Goal: Information Seeking & Learning: Find specific fact

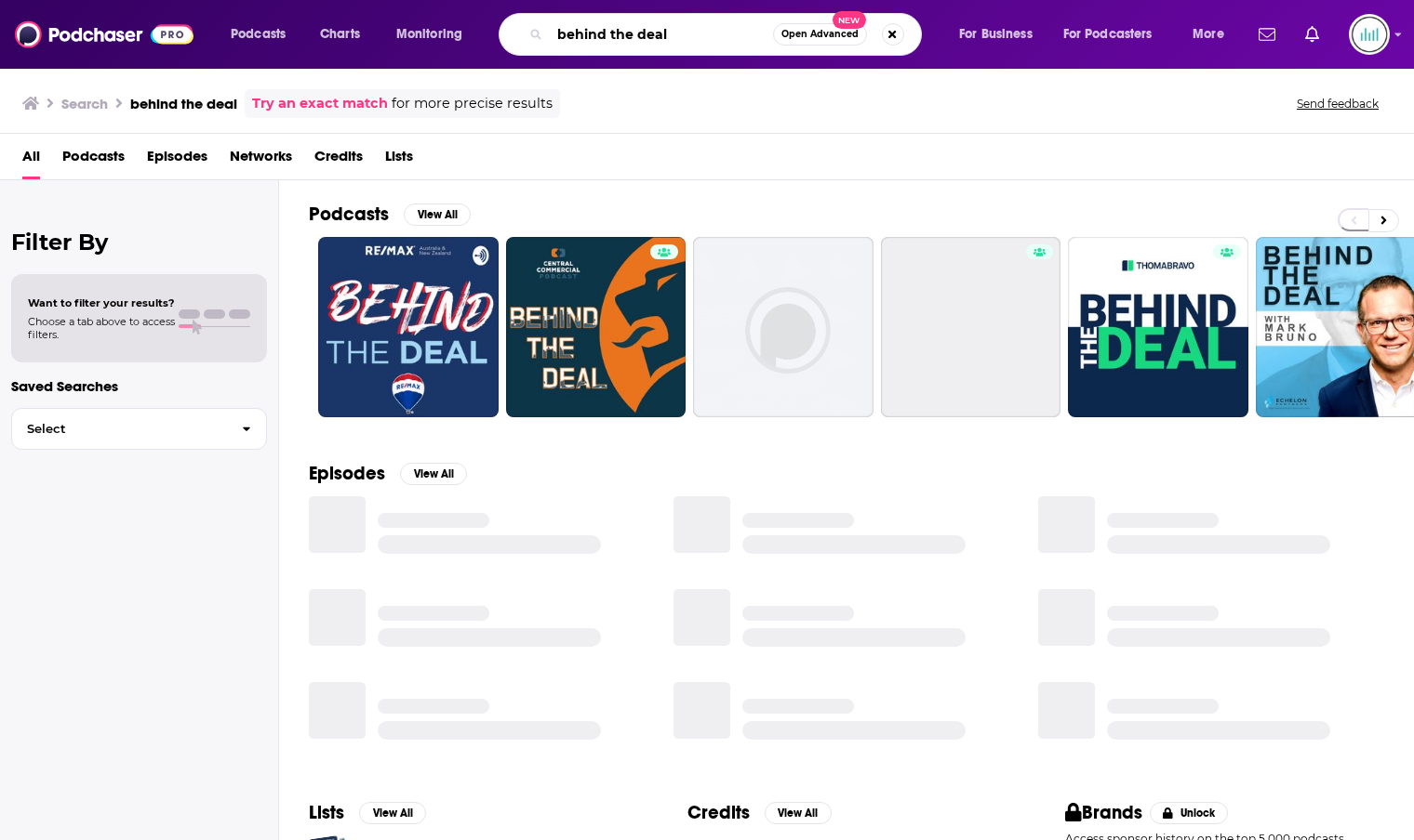
click at [717, 40] on input "behind the deal" at bounding box center [661, 34] width 223 height 30
paste input "Rangwal Resilience"
type input "Rangwal Resilience"
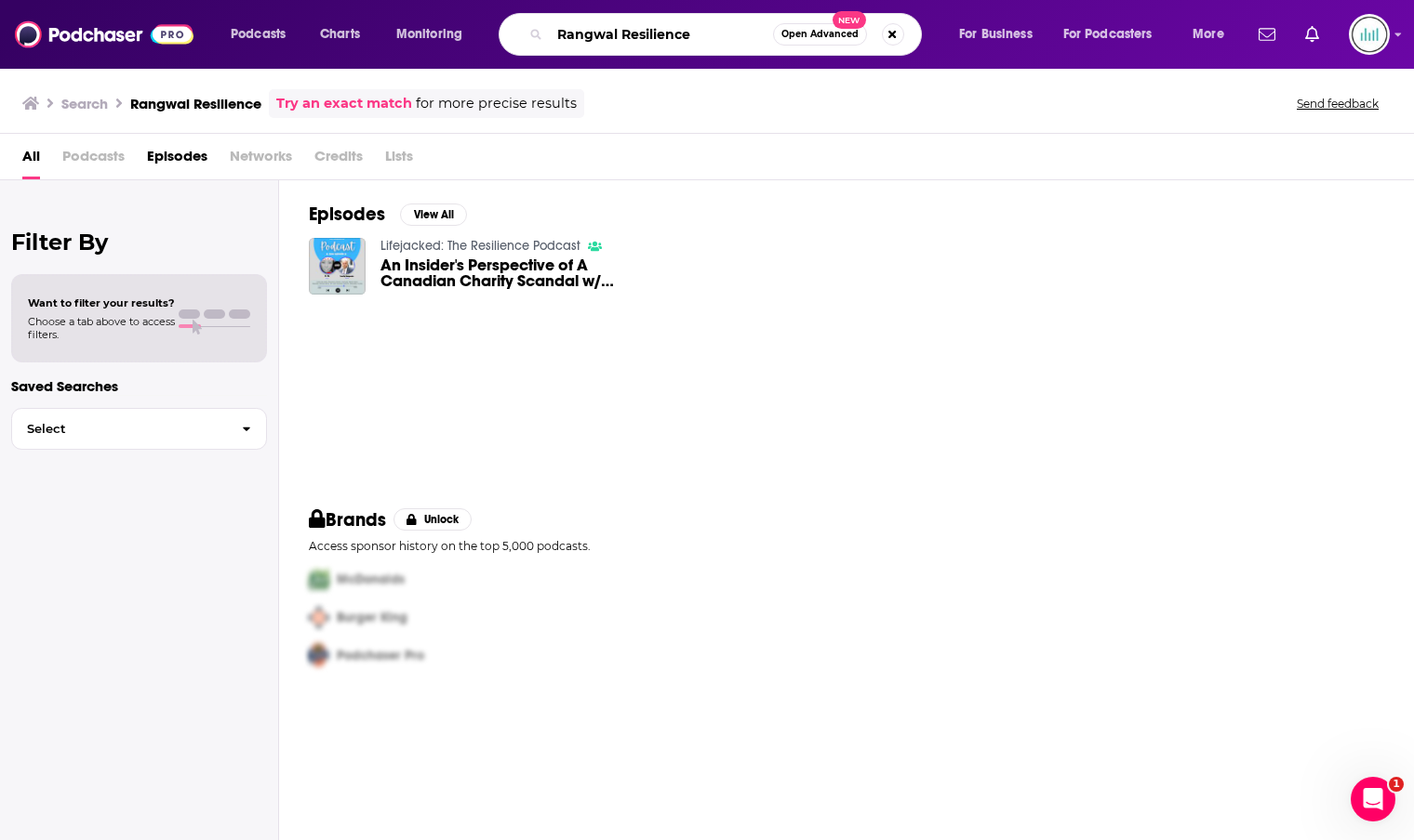
click at [698, 39] on input "Rangwal Resilience" at bounding box center [661, 34] width 223 height 30
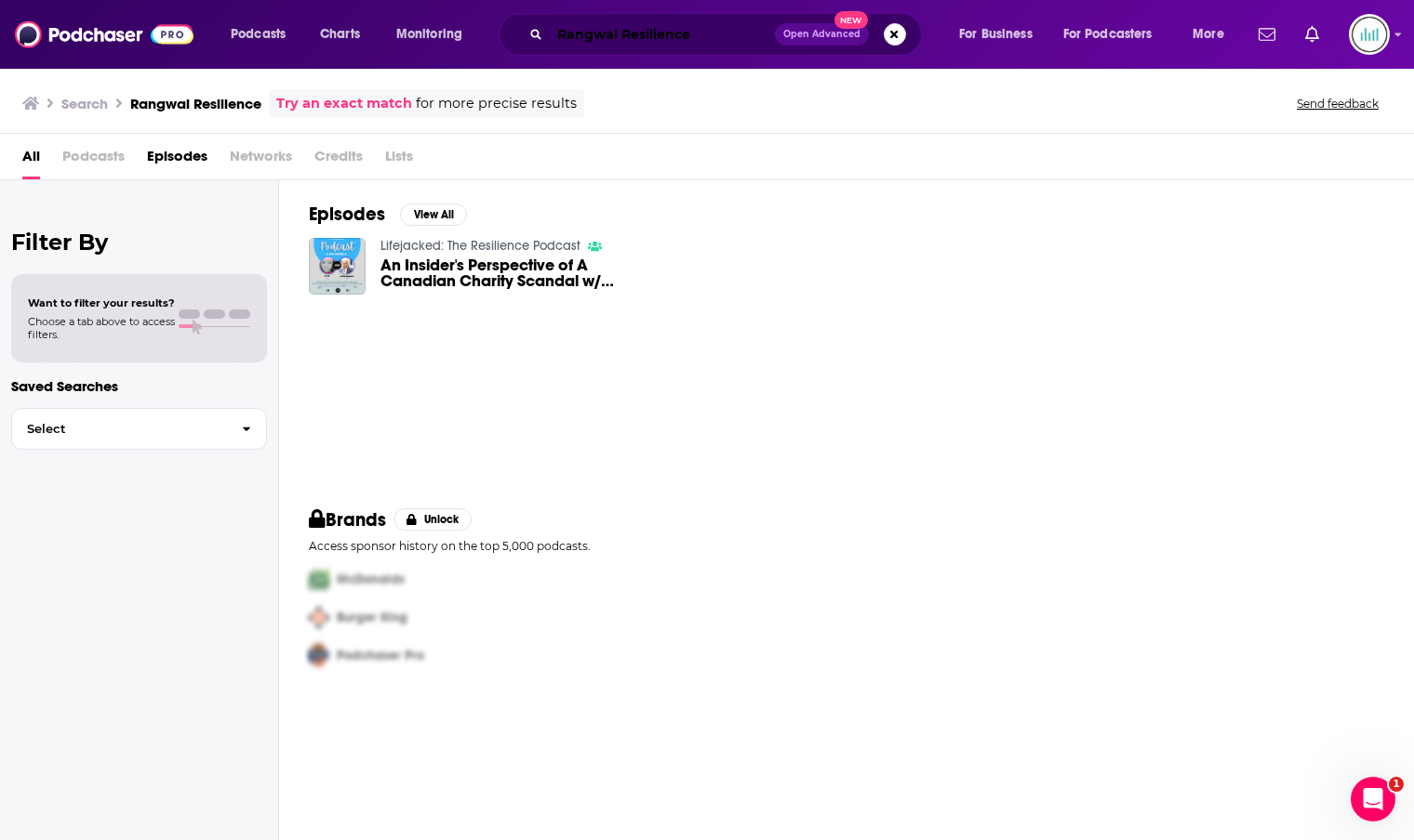
click at [730, 36] on input "Rangwal Resilience" at bounding box center [662, 34] width 225 height 30
